Goal: Task Accomplishment & Management: Use online tool/utility

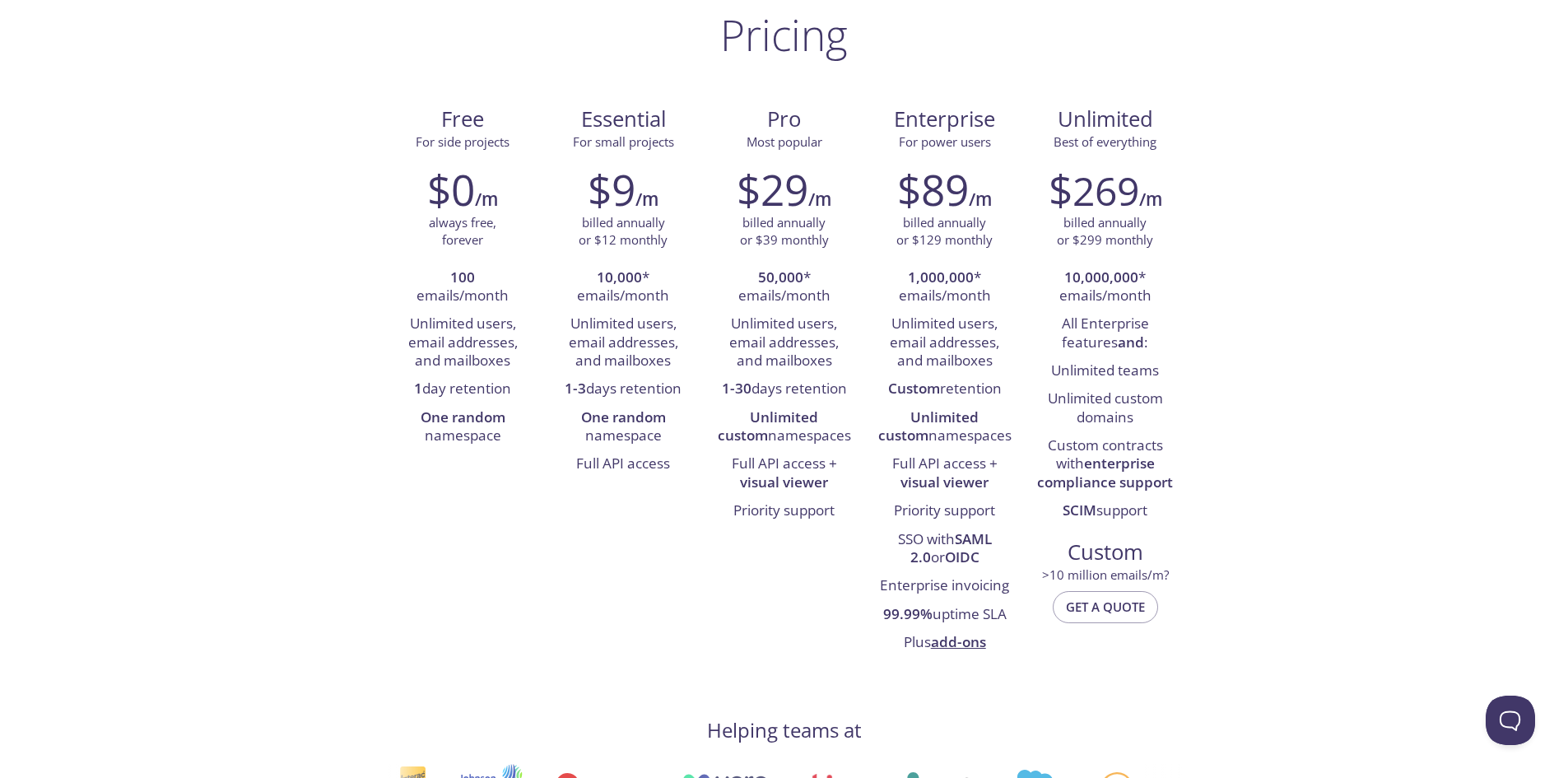
scroll to position [83, 0]
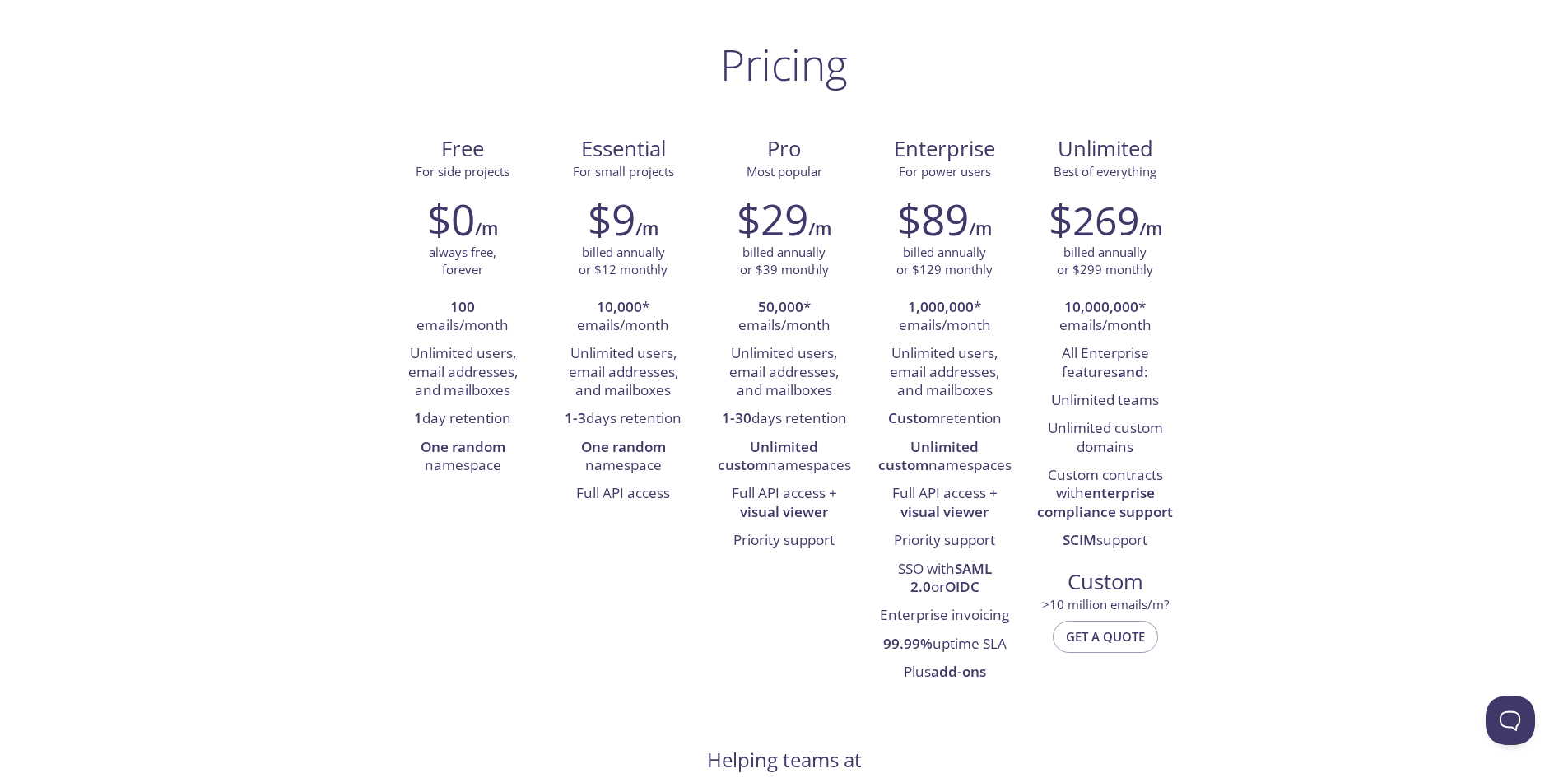
drag, startPoint x: 736, startPoint y: 290, endPoint x: 73, endPoint y: 193, distance: 670.1
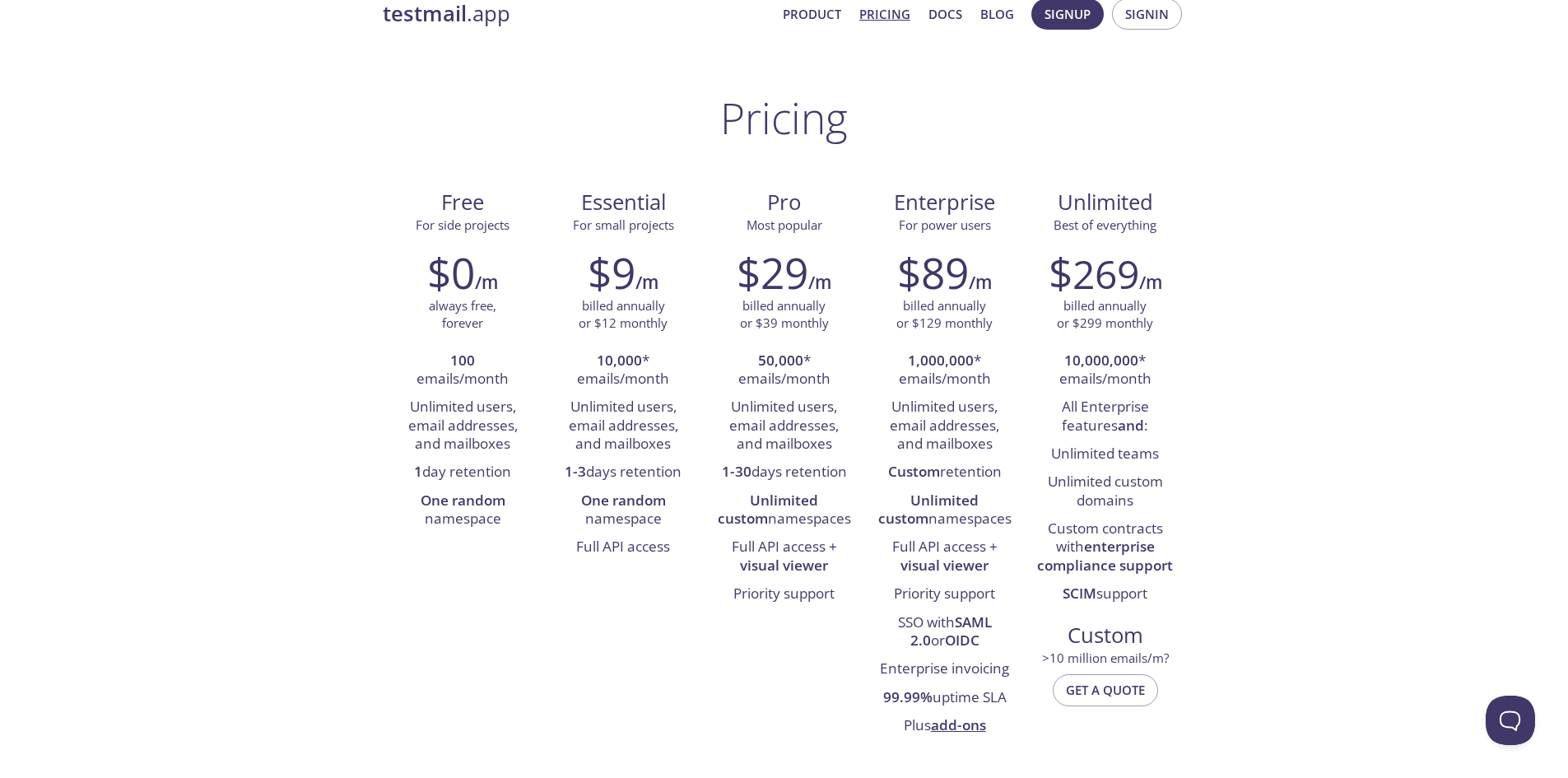
scroll to position [0, 0]
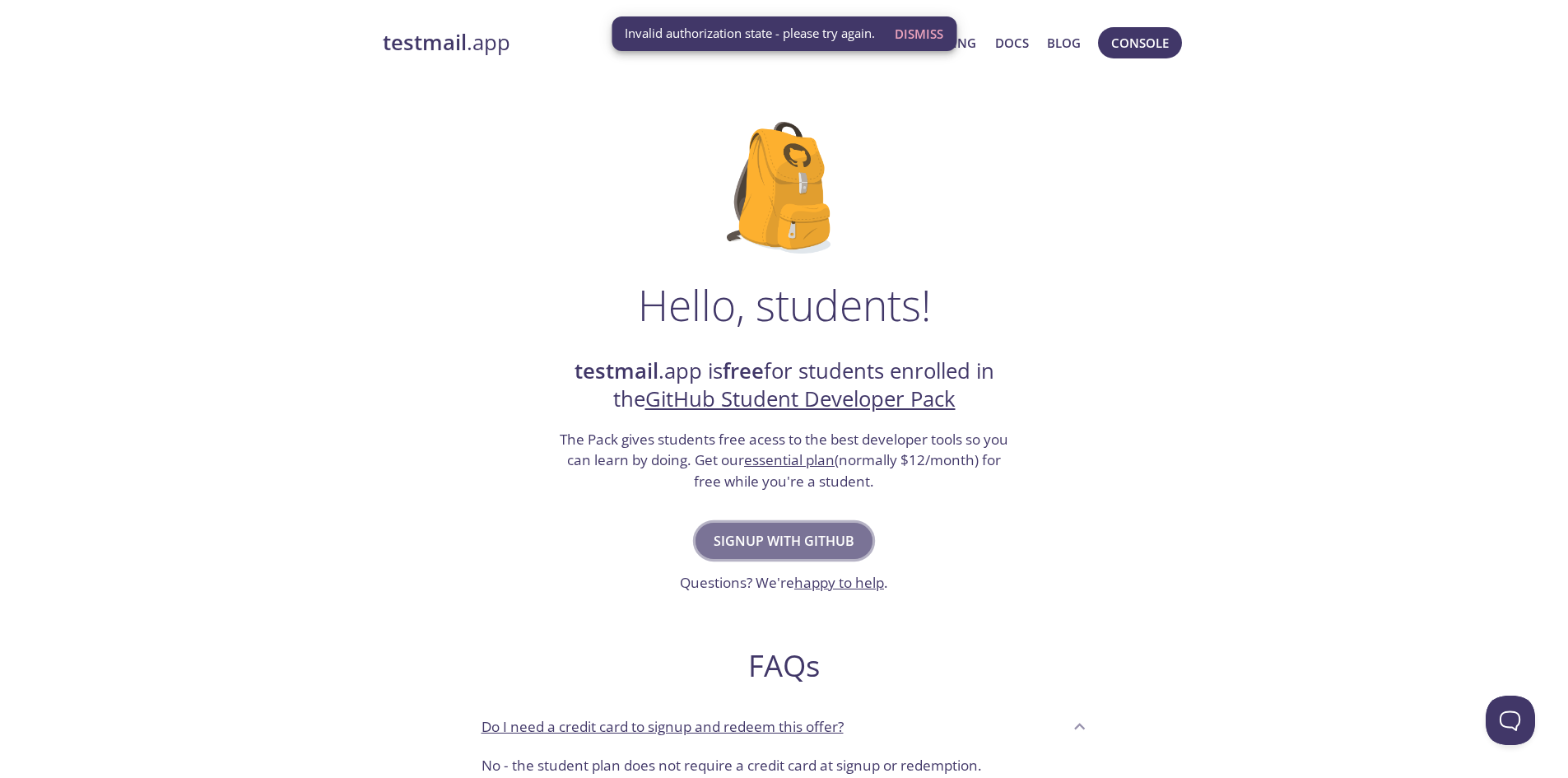
click at [808, 545] on span "Signup with GitHub" at bounding box center [784, 541] width 141 height 23
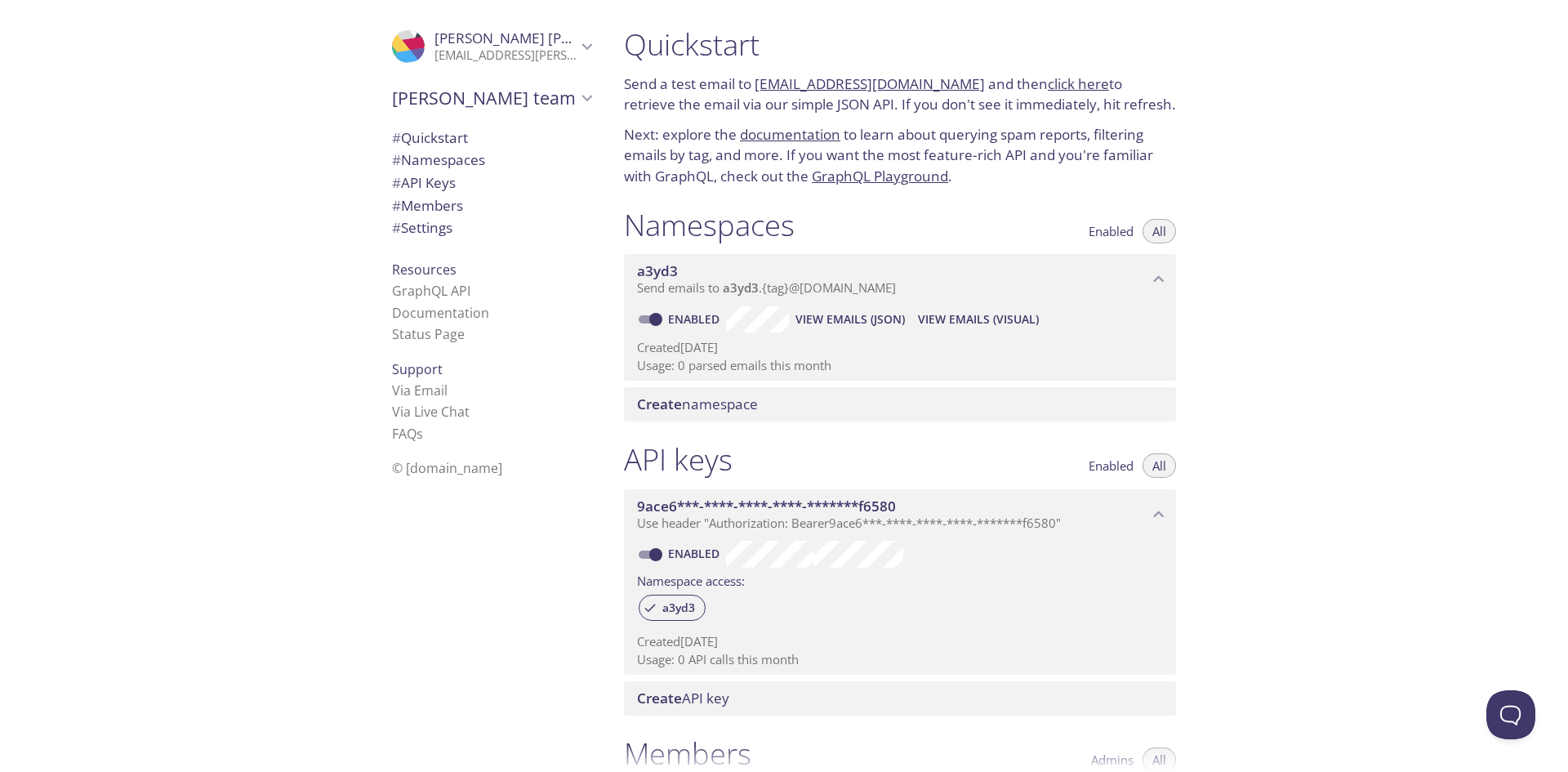
drag, startPoint x: 932, startPoint y: 83, endPoint x: 1500, endPoint y: 135, distance: 570.4
click at [1500, 135] on div "Quickstart Send a test email to a3yd3.test@inbox.testmail.app and then click he…" at bounding box center [1090, 386] width 958 height 772
drag, startPoint x: 755, startPoint y: 78, endPoint x: 955, endPoint y: 79, distance: 200.0
click at [955, 79] on p "Send a test email to a3yd3.test@inbox.testmail.app and then click here to retri…" at bounding box center [900, 94] width 552 height 41
copy p "[EMAIL_ADDRESS][DOMAIN_NAME]"
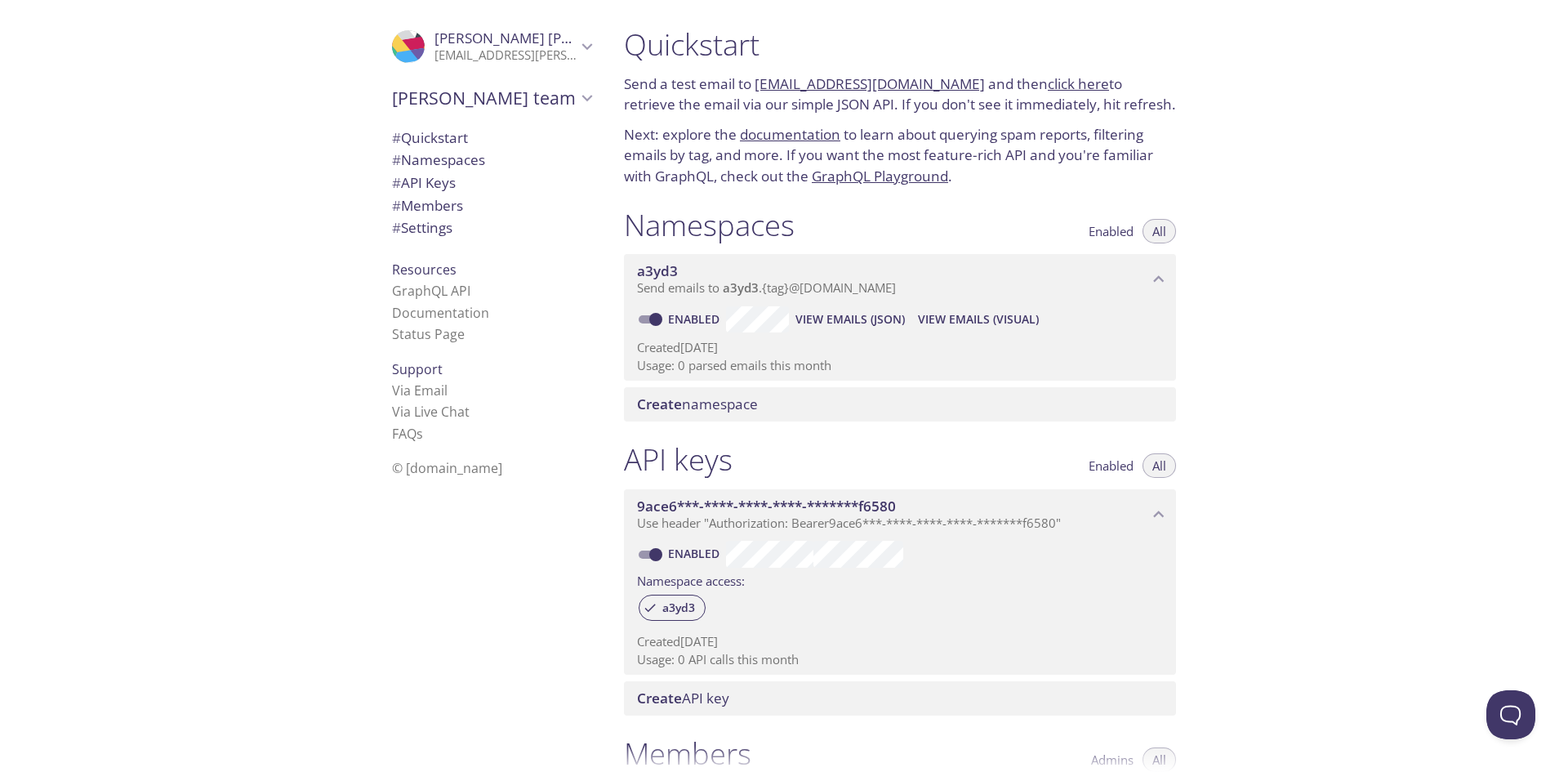
click at [1050, 86] on link "click here" at bounding box center [1078, 84] width 61 height 19
click at [1267, 134] on div "Quickstart Send a test email to a3yd3.test@inbox.testmail.app and then click he…" at bounding box center [1090, 386] width 958 height 772
click at [1053, 84] on link "click here" at bounding box center [1078, 84] width 61 height 19
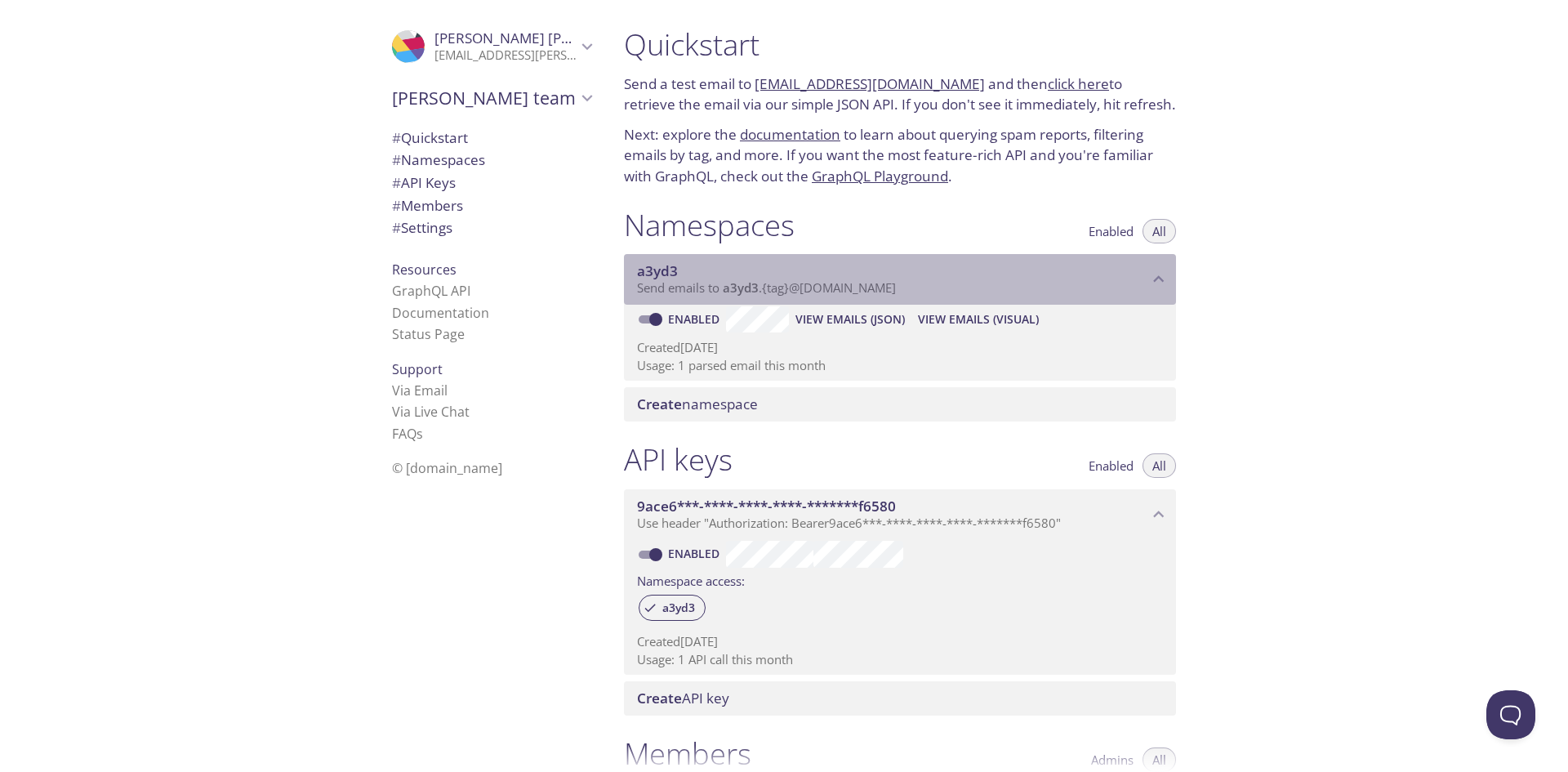
click at [739, 286] on span "a3yd3" at bounding box center [741, 287] width 36 height 17
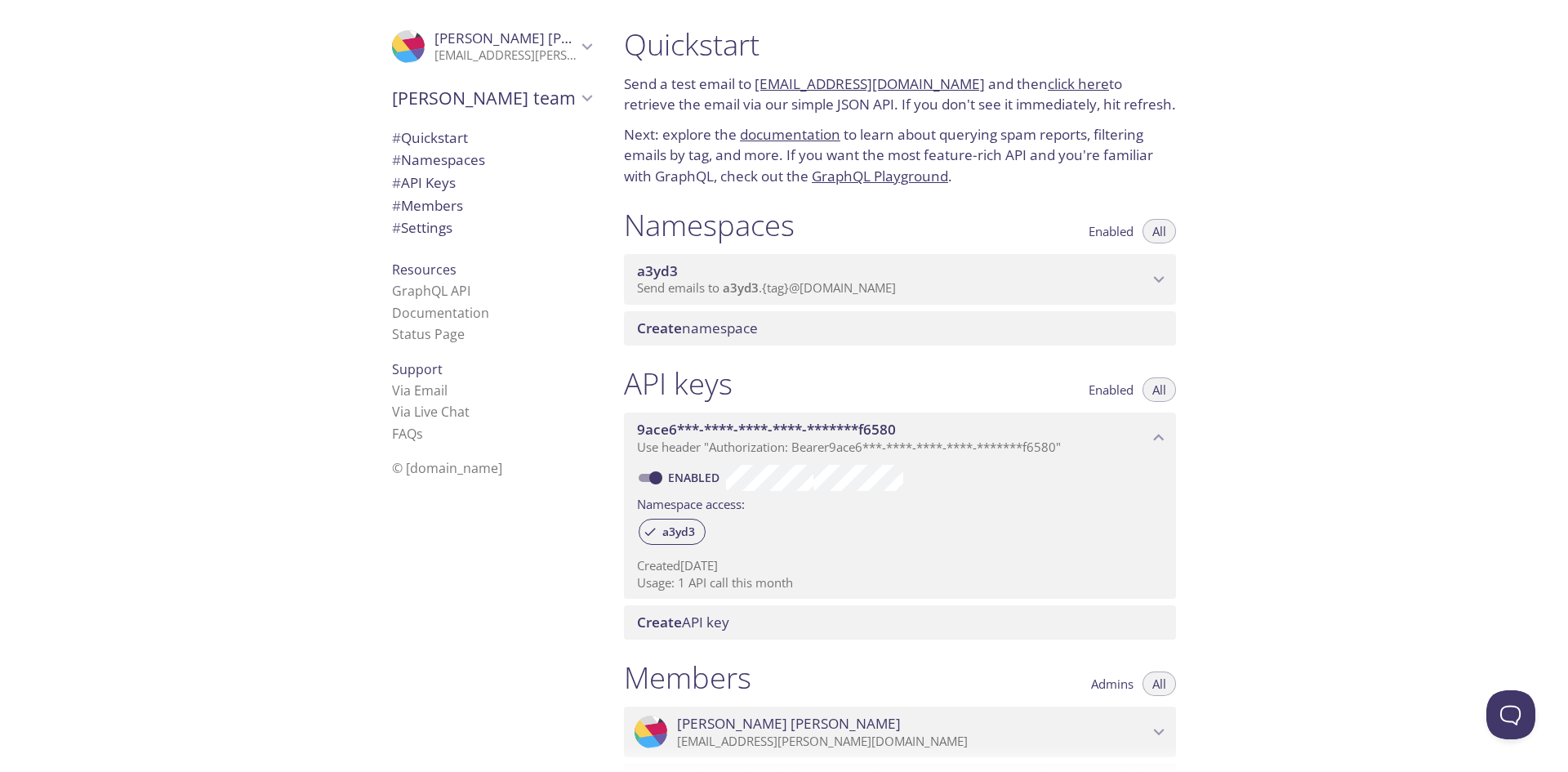
click at [772, 277] on span "a3yd3" at bounding box center [892, 272] width 511 height 18
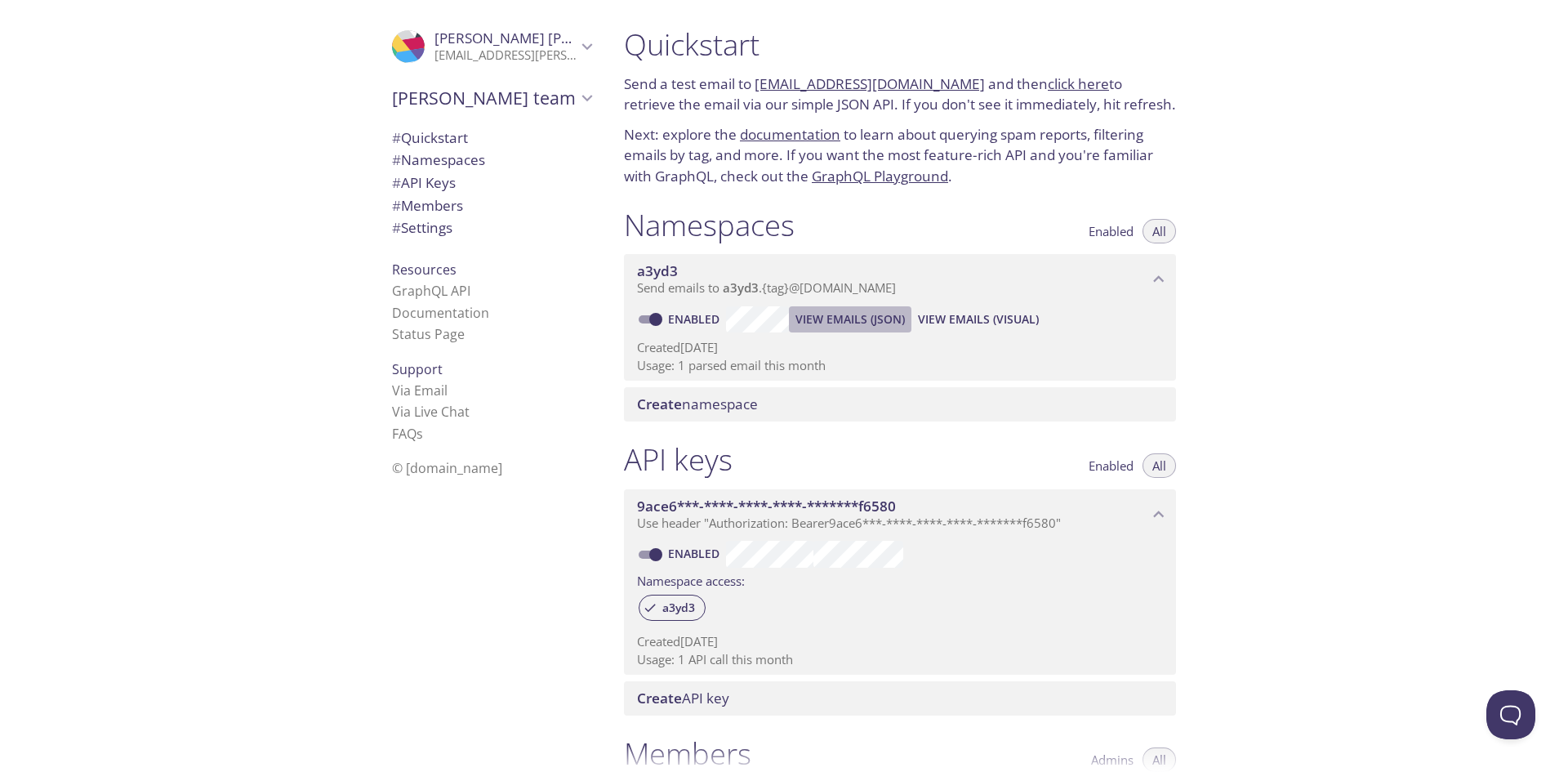
click at [851, 316] on span "View Emails (JSON)" at bounding box center [850, 320] width 109 height 20
click at [977, 311] on span "View Emails (Visual)" at bounding box center [978, 320] width 121 height 20
click at [694, 606] on span "a3yd3" at bounding box center [678, 608] width 52 height 15
click at [458, 158] on span "# Namespaces" at bounding box center [438, 159] width 93 height 19
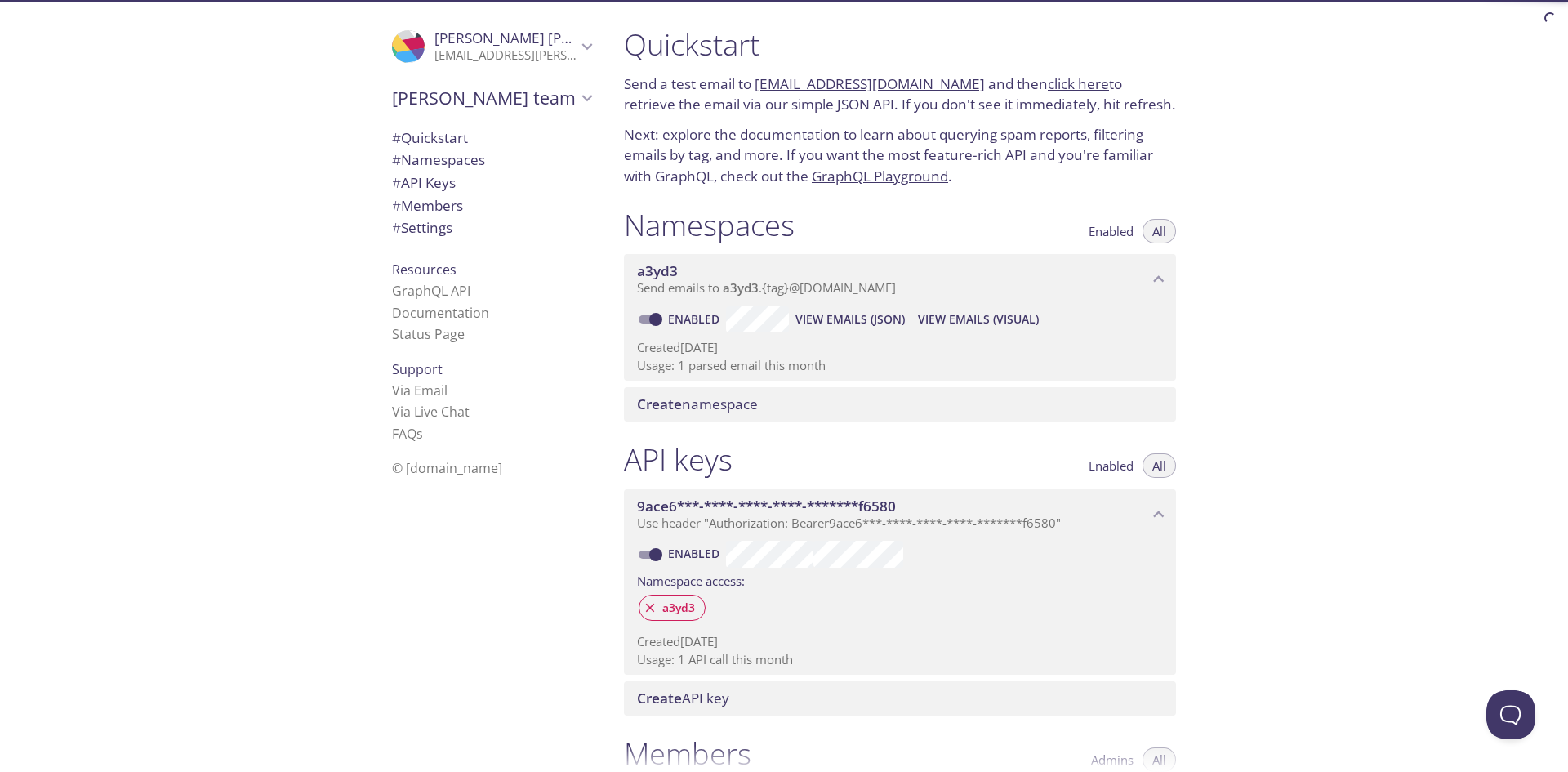
click at [458, 158] on span "# Namespaces" at bounding box center [438, 159] width 93 height 19
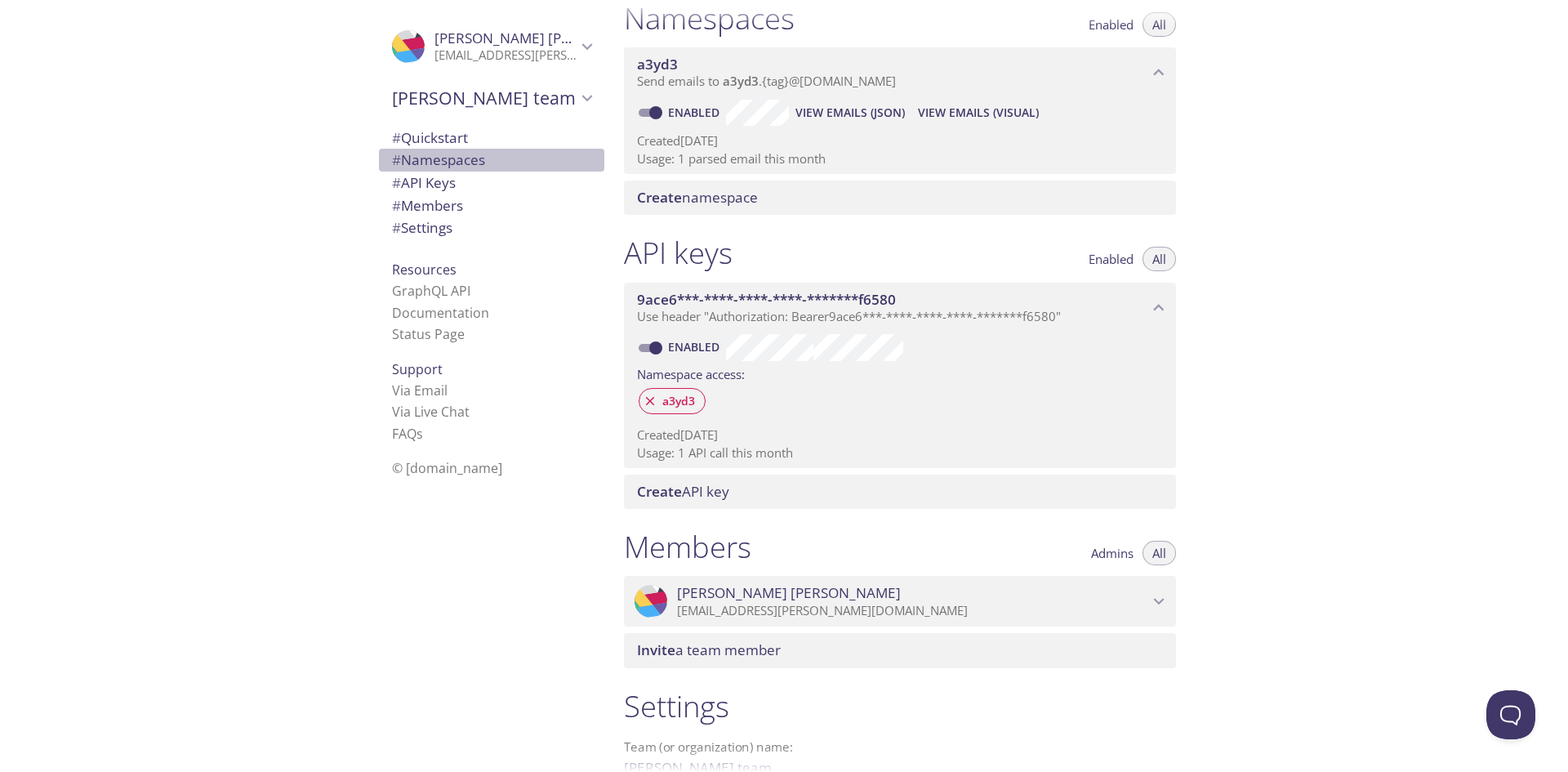
click at [458, 158] on span "# Namespaces" at bounding box center [438, 159] width 93 height 19
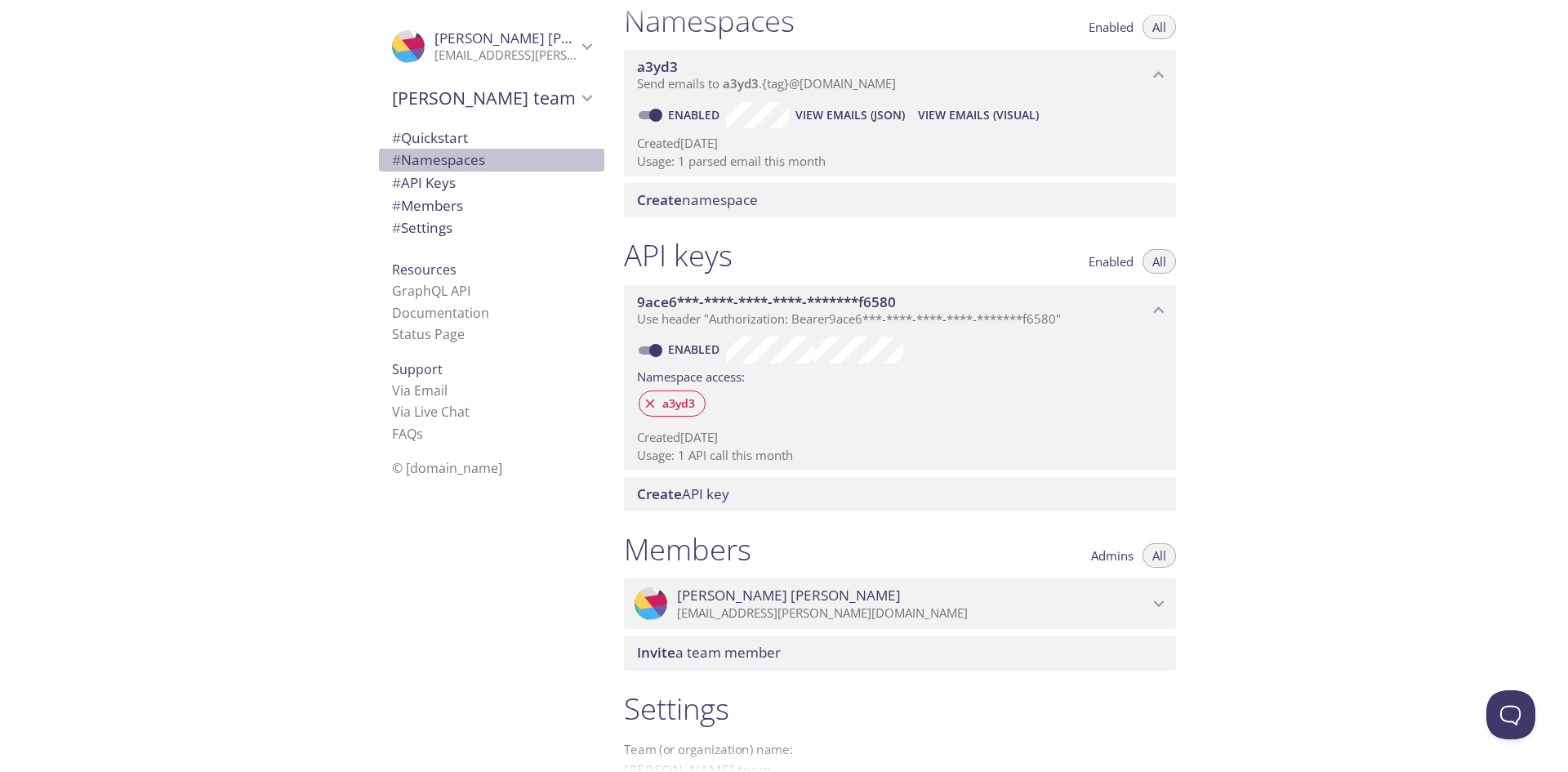
click at [458, 158] on span "# Namespaces" at bounding box center [438, 159] width 93 height 19
click at [445, 135] on span "# Quickstart" at bounding box center [430, 138] width 76 height 19
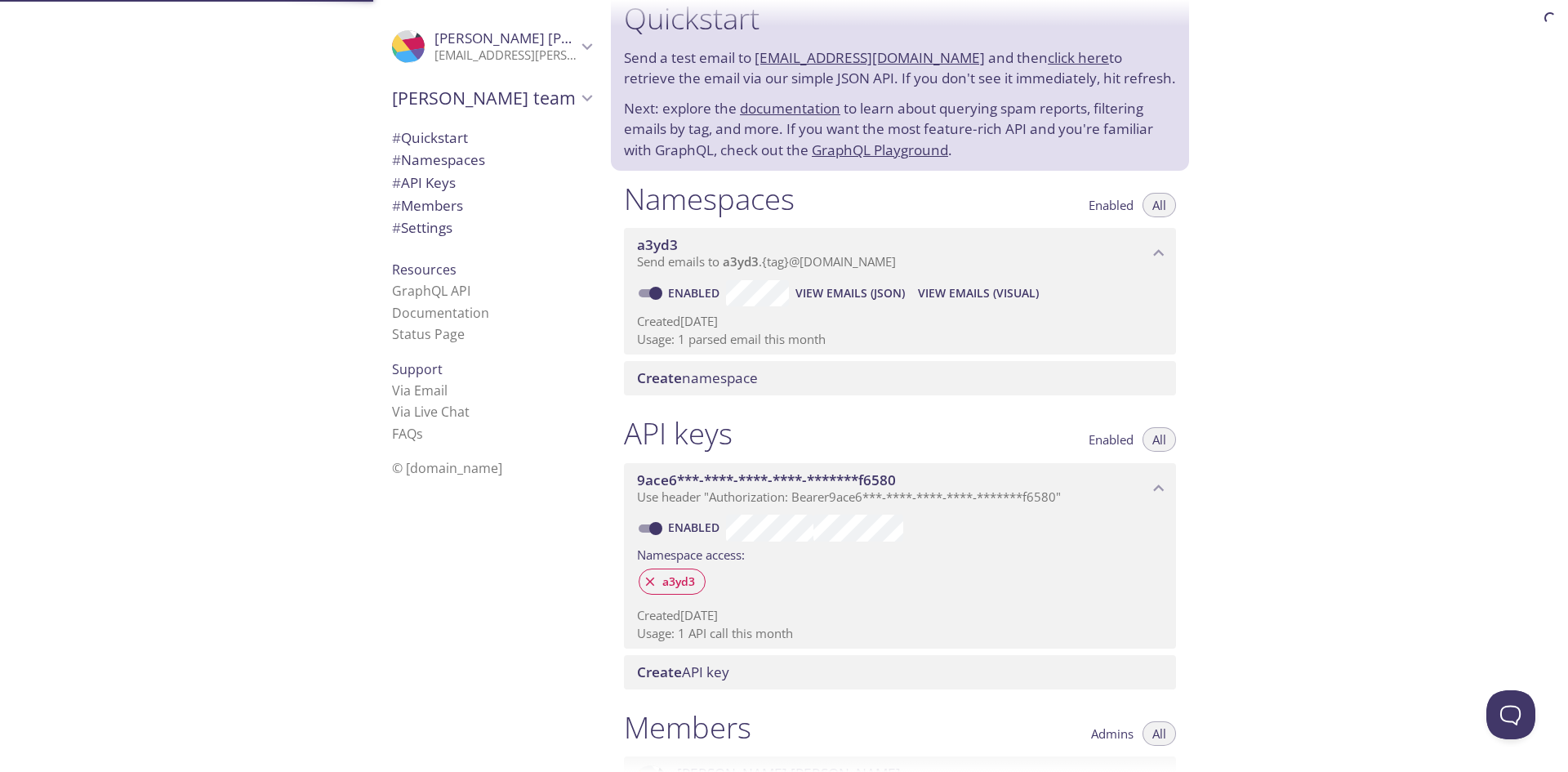
click at [445, 135] on span "# Quickstart" at bounding box center [430, 138] width 76 height 19
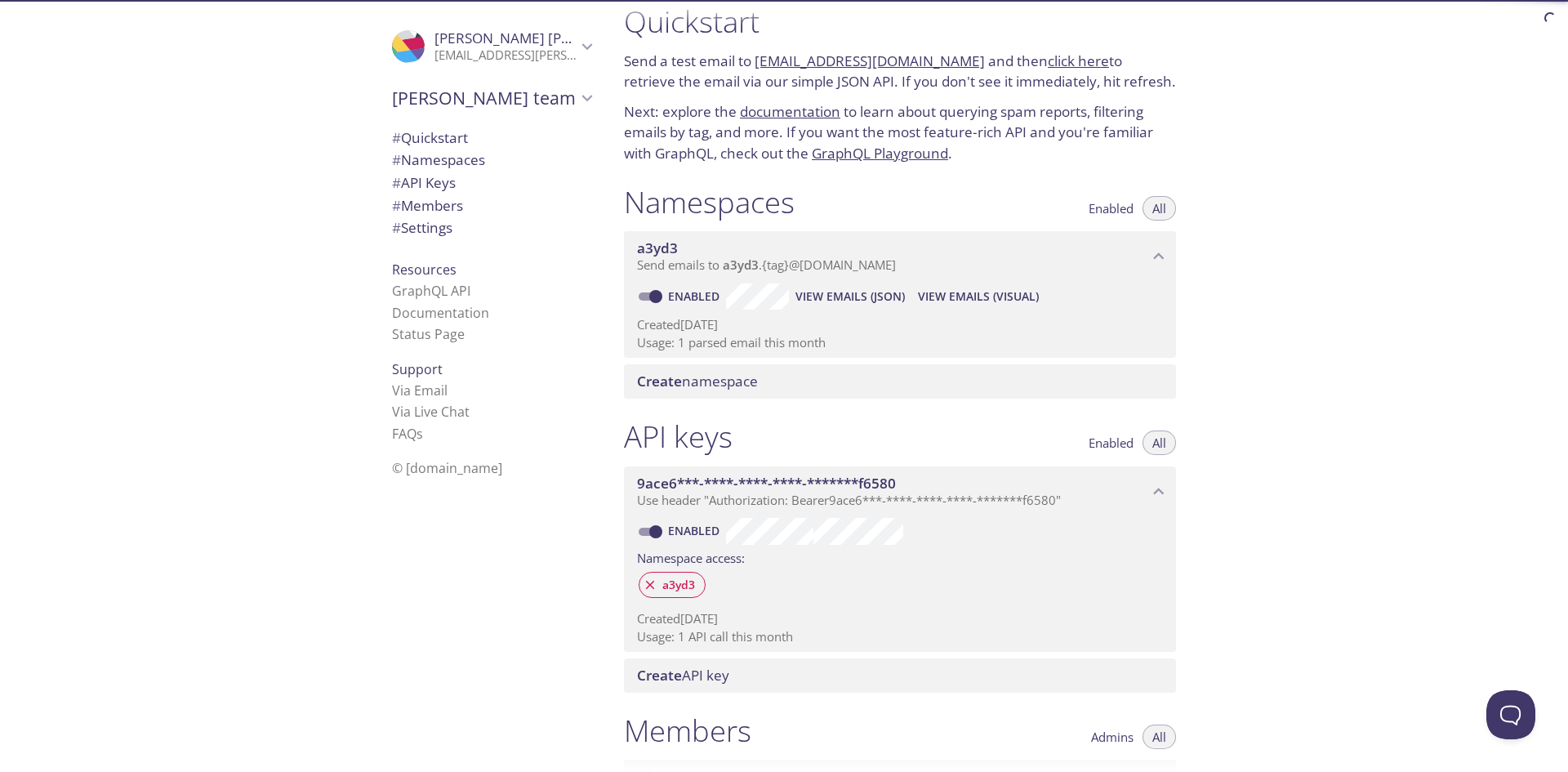
click at [445, 135] on span "# Quickstart" at bounding box center [430, 138] width 76 height 19
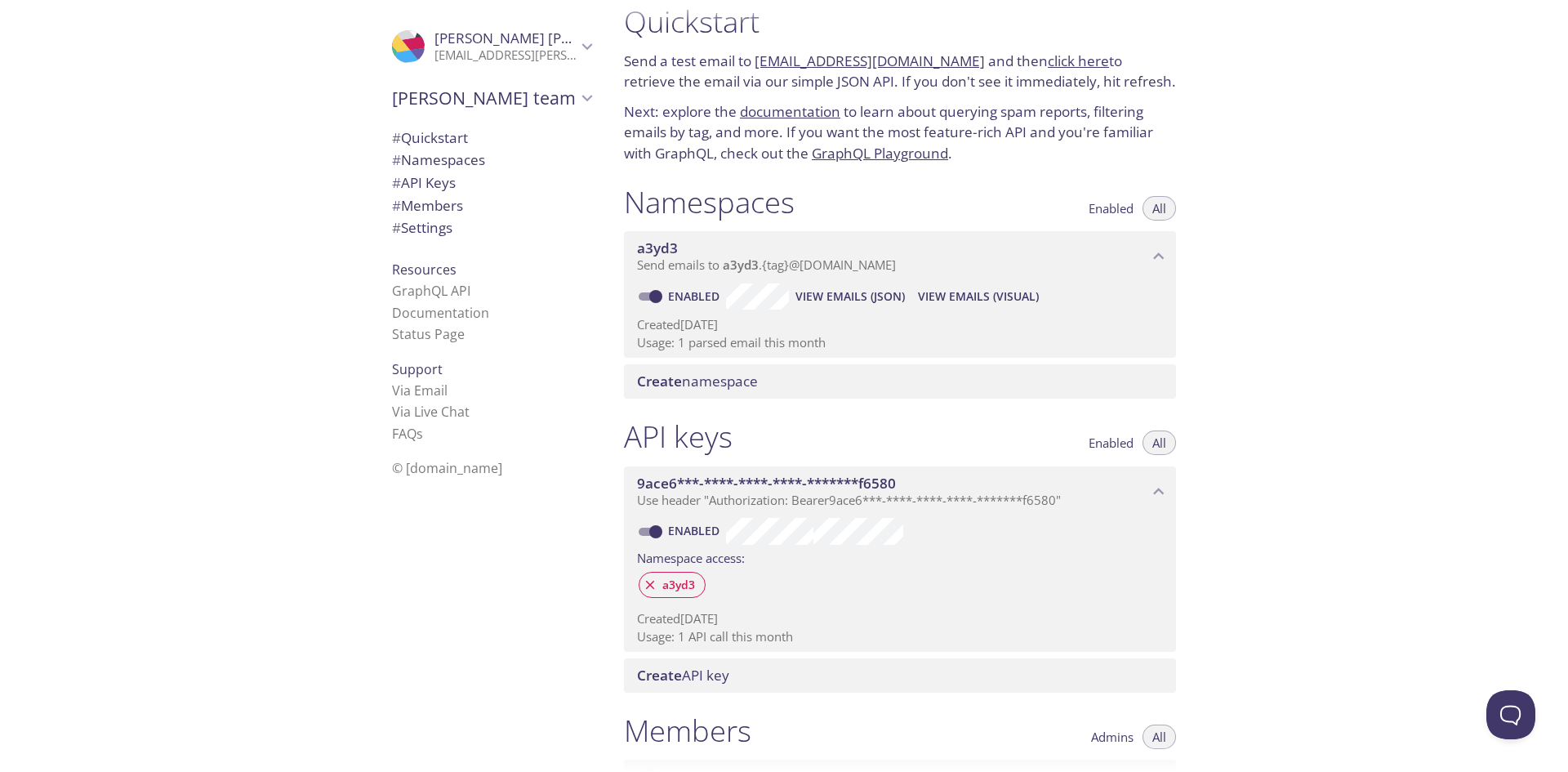
scroll to position [27, 0]
click at [423, 223] on span "# Settings" at bounding box center [422, 227] width 60 height 19
